Goal: Check status: Check status

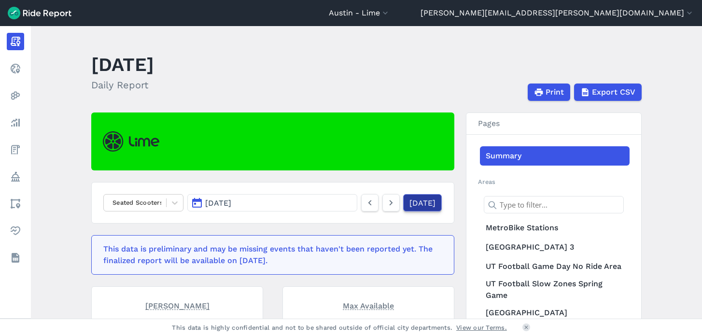
click at [411, 206] on link "[DATE]" at bounding box center [422, 202] width 39 height 17
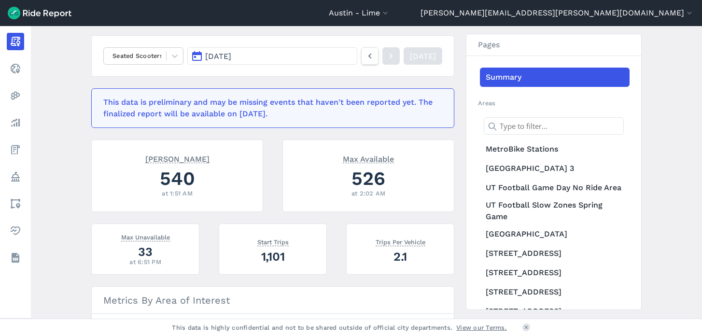
scroll to position [152, 0]
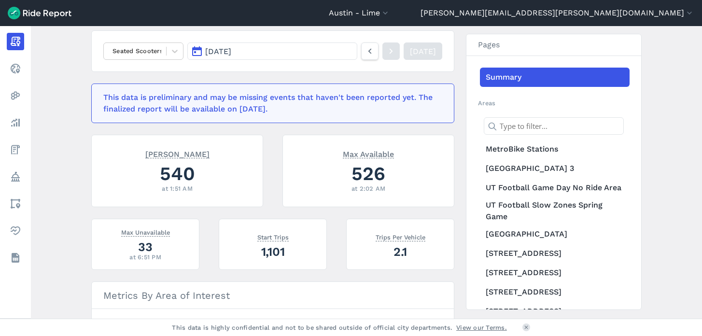
drag, startPoint x: 411, startPoint y: 206, endPoint x: 412, endPoint y: 216, distance: 10.3
click at [412, 216] on div "[PERSON_NAME] 540 at 1:51 AM Max Available 526 at 2:02 AM" at bounding box center [267, 177] width 375 height 84
click at [130, 57] on div at bounding box center [135, 50] width 53 height 11
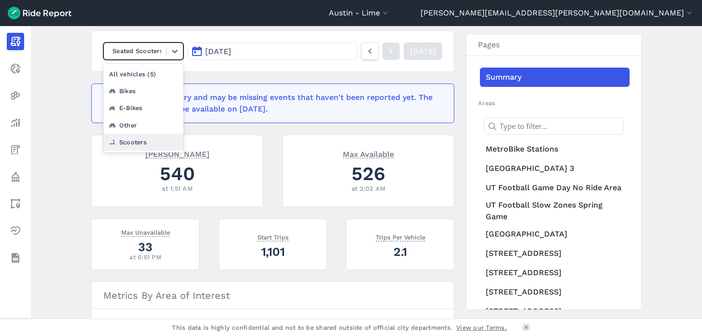
click at [142, 146] on div "Scooters" at bounding box center [143, 142] width 80 height 17
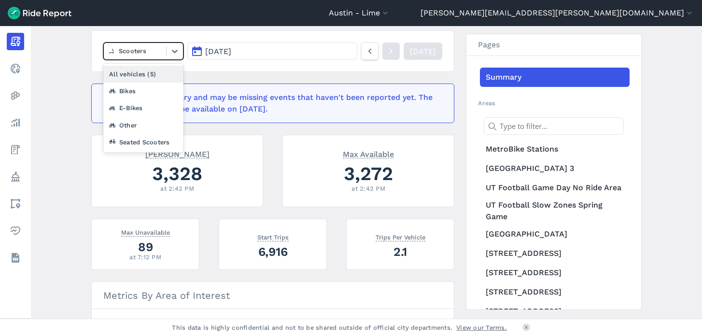
click at [145, 55] on div at bounding box center [135, 50] width 53 height 11
click at [138, 77] on div "All vehicles (5)" at bounding box center [143, 74] width 80 height 17
